Goal: Information Seeking & Learning: Learn about a topic

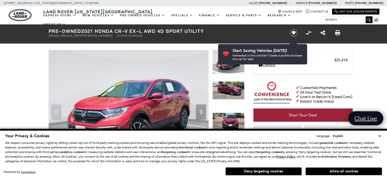
click at [380, 137] on select "English Spanish / Español English / [GEOGRAPHIC_DATA] Korean / 한국어 Vietnamese /…" at bounding box center [357, 135] width 50 height 5
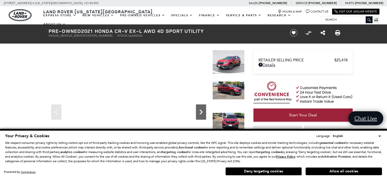
click at [200, 113] on icon "Next" at bounding box center [201, 112] width 10 height 10
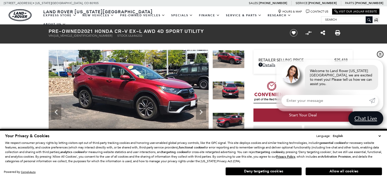
click at [381, 57] on link "✕" at bounding box center [381, 54] width 6 height 6
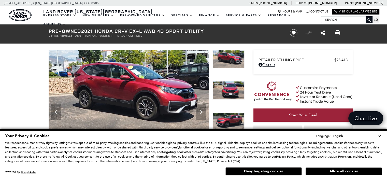
click at [380, 136] on select "English Spanish / Español English / [GEOGRAPHIC_DATA] Korean / 한국어 Vietnamese /…" at bounding box center [357, 135] width 50 height 5
click at [201, 114] on icon "Next" at bounding box center [201, 112] width 10 height 10
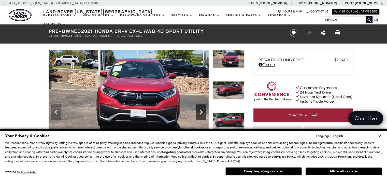
click at [201, 114] on icon "Next" at bounding box center [201, 112] width 10 height 10
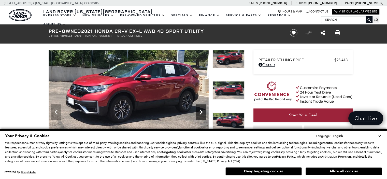
click at [201, 114] on icon "Next" at bounding box center [201, 112] width 10 height 10
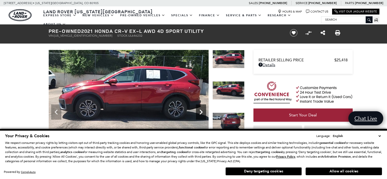
click at [201, 114] on icon "Next" at bounding box center [201, 112] width 10 height 10
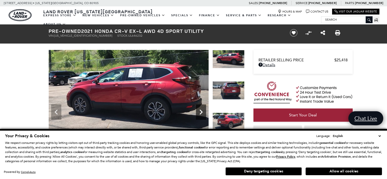
click at [201, 114] on icon "Next" at bounding box center [201, 112] width 10 height 10
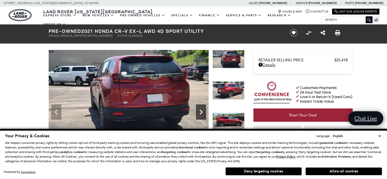
click at [201, 114] on icon "Next" at bounding box center [201, 112] width 10 height 10
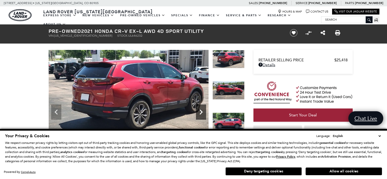
click at [201, 114] on icon "Next" at bounding box center [201, 112] width 10 height 10
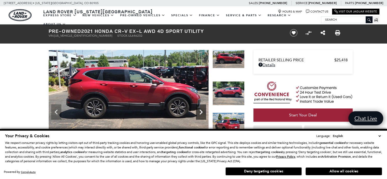
click at [201, 114] on icon "Next" at bounding box center [201, 112] width 10 height 10
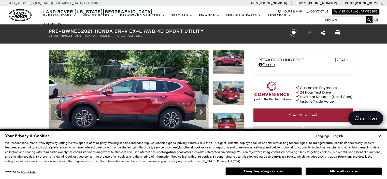
click at [201, 114] on icon "Next" at bounding box center [201, 112] width 10 height 10
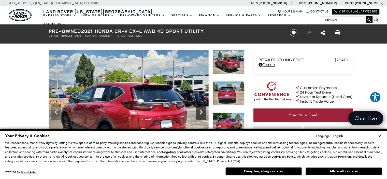
click at [201, 114] on icon "Next" at bounding box center [201, 112] width 10 height 10
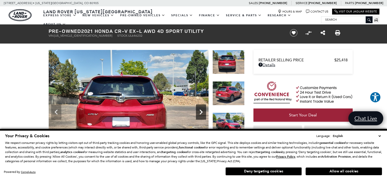
click at [201, 114] on icon "Next" at bounding box center [201, 112] width 10 height 10
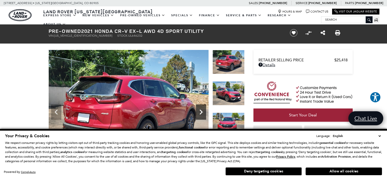
click at [201, 114] on icon "Next" at bounding box center [201, 112] width 10 height 10
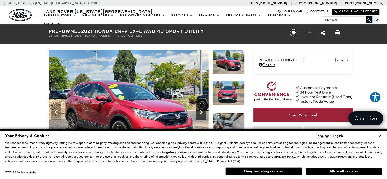
click at [201, 114] on icon "Next" at bounding box center [201, 112] width 10 height 10
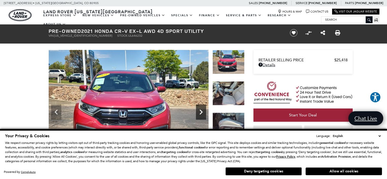
click at [201, 114] on icon "Next" at bounding box center [201, 112] width 10 height 10
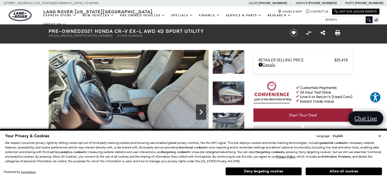
click at [201, 114] on icon "Next" at bounding box center [201, 112] width 10 height 10
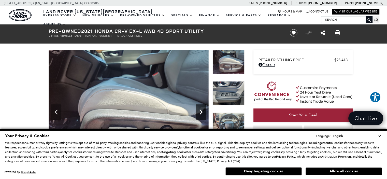
click at [201, 114] on icon "Next" at bounding box center [201, 112] width 10 height 10
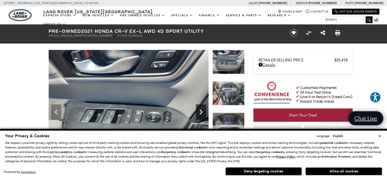
click at [201, 114] on icon "Next" at bounding box center [201, 112] width 10 height 10
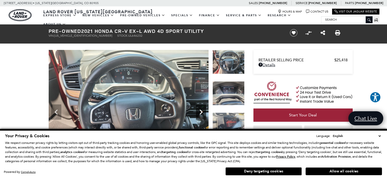
click at [201, 114] on icon "Next" at bounding box center [201, 112] width 10 height 10
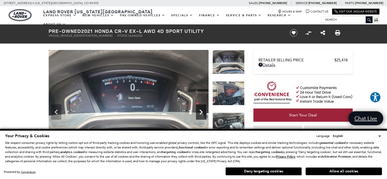
click at [201, 114] on icon "Next" at bounding box center [201, 112] width 10 height 10
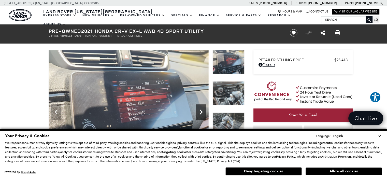
click at [201, 114] on icon "Next" at bounding box center [201, 112] width 10 height 10
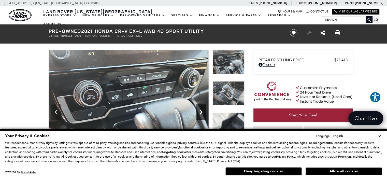
click at [201, 114] on icon "Next" at bounding box center [201, 112] width 10 height 10
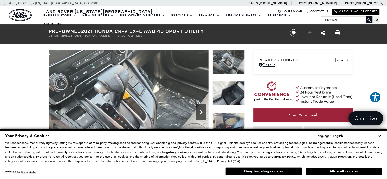
click at [201, 114] on icon "Next" at bounding box center [201, 112] width 10 height 10
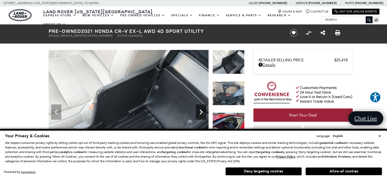
click at [201, 114] on icon "Next" at bounding box center [201, 112] width 10 height 10
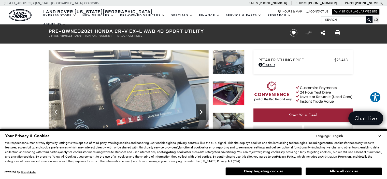
click at [201, 114] on icon "Next" at bounding box center [201, 112] width 10 height 10
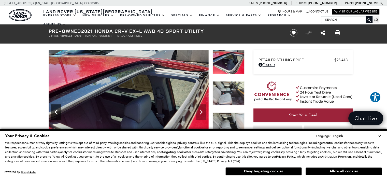
click at [55, 112] on icon "Previous" at bounding box center [56, 112] width 3 height 5
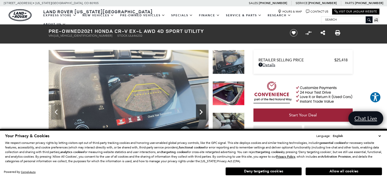
click at [204, 109] on icon "Next" at bounding box center [201, 112] width 10 height 10
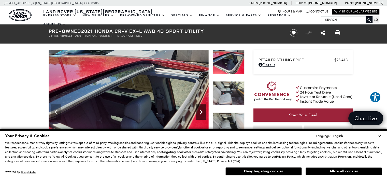
click at [204, 109] on icon "Next" at bounding box center [201, 112] width 10 height 10
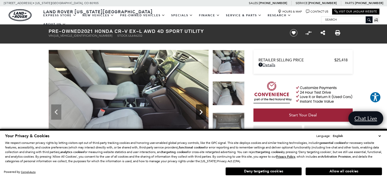
click at [204, 109] on icon "Next" at bounding box center [201, 112] width 10 height 10
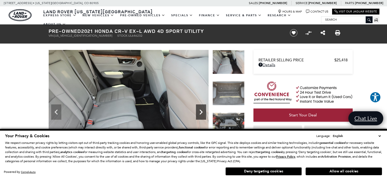
click at [204, 109] on icon "Next" at bounding box center [201, 112] width 10 height 10
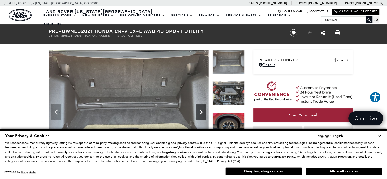
click at [204, 109] on icon "Next" at bounding box center [201, 112] width 10 height 10
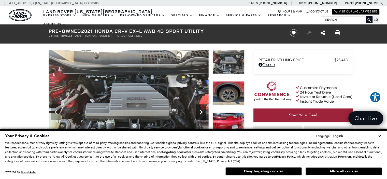
click at [204, 109] on icon "Next" at bounding box center [201, 112] width 10 height 10
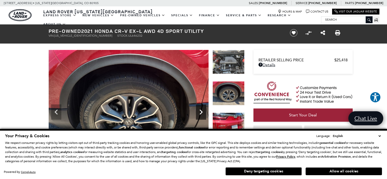
click at [204, 109] on icon "Next" at bounding box center [201, 112] width 10 height 10
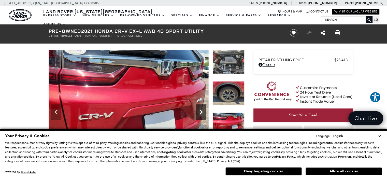
click at [204, 109] on icon "Next" at bounding box center [201, 112] width 10 height 10
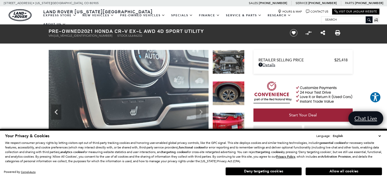
click at [204, 109] on img at bounding box center [129, 110] width 160 height 120
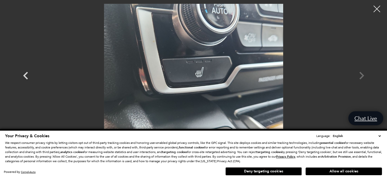
click at [376, 10] on div at bounding box center [378, 9] width 14 height 14
